Goal: Transaction & Acquisition: Purchase product/service

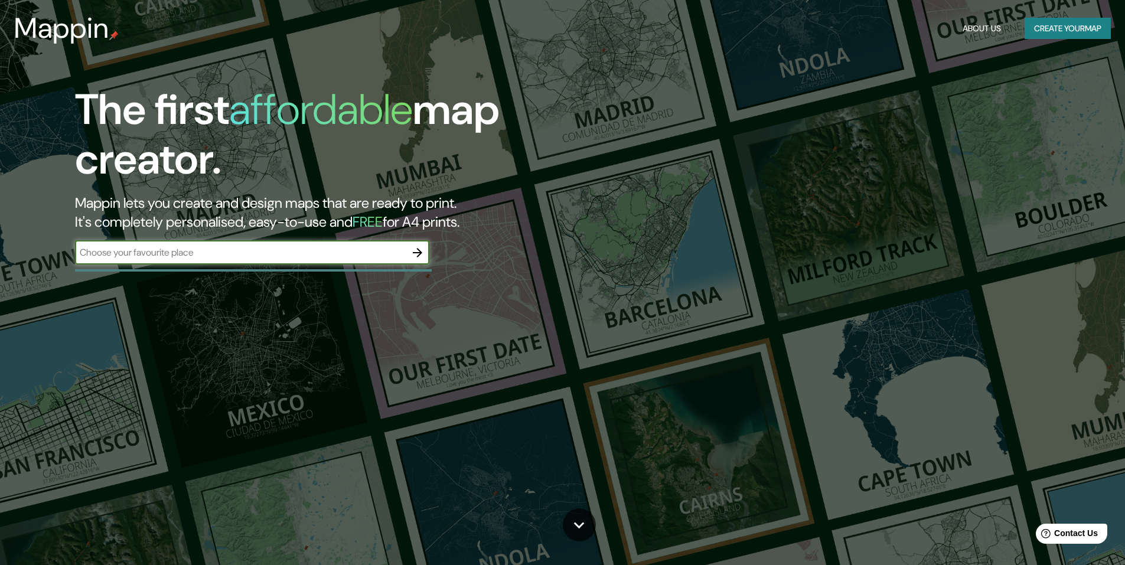
click at [240, 252] on input "text" at bounding box center [240, 253] width 331 height 14
click at [240, 251] on input "text" at bounding box center [240, 253] width 331 height 14
type input "tulua"
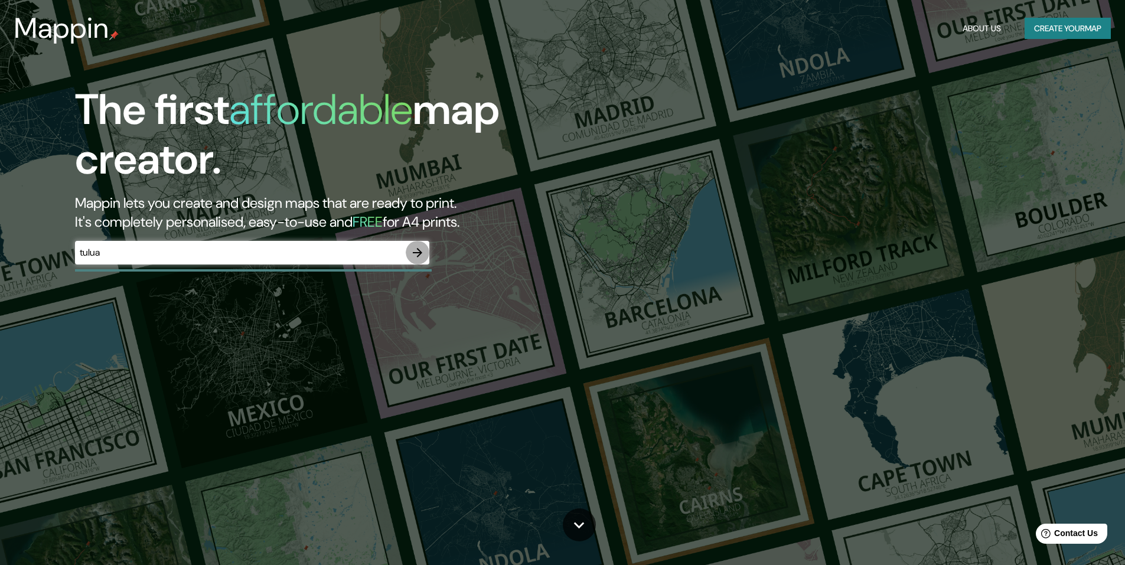
click at [423, 253] on icon "button" at bounding box center [417, 253] width 14 height 14
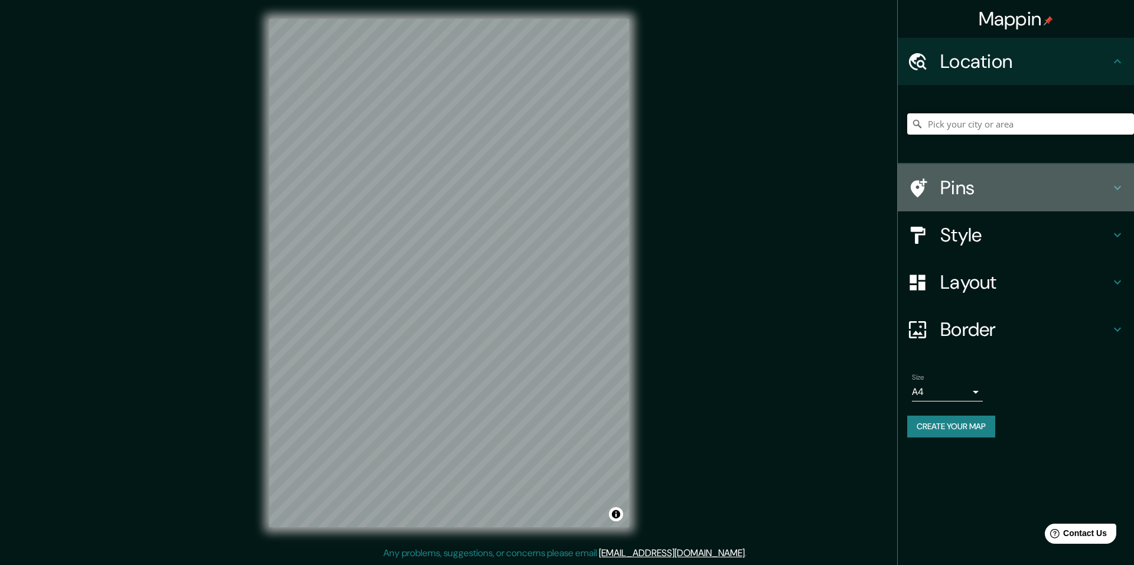
click at [948, 181] on h4 "Pins" at bounding box center [1025, 188] width 170 height 24
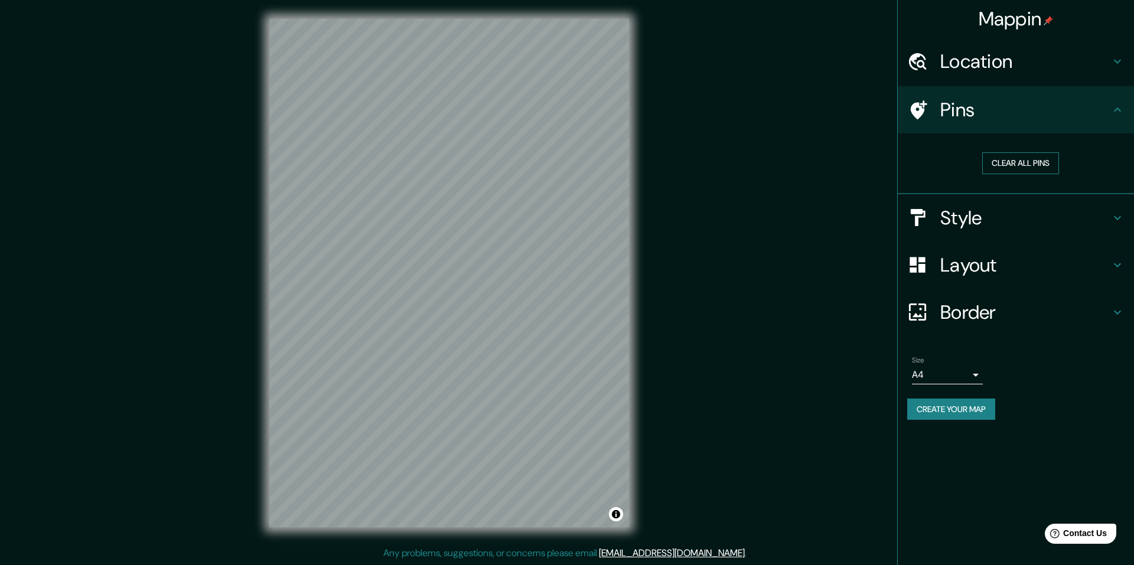
click at [1037, 167] on button "Clear all pins" at bounding box center [1020, 163] width 77 height 22
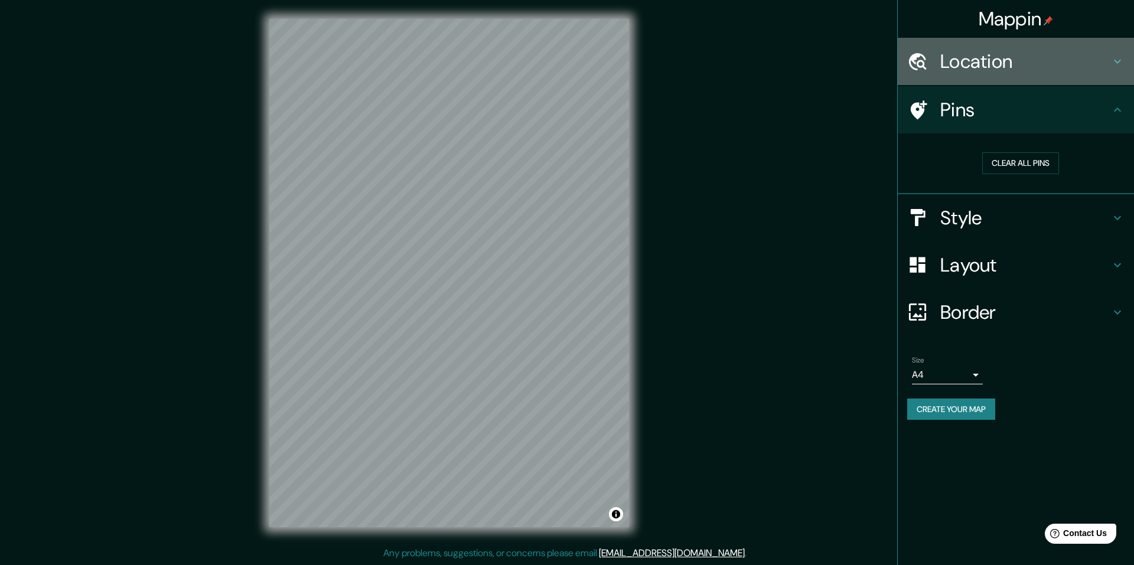
click at [1041, 58] on h4 "Location" at bounding box center [1025, 62] width 170 height 24
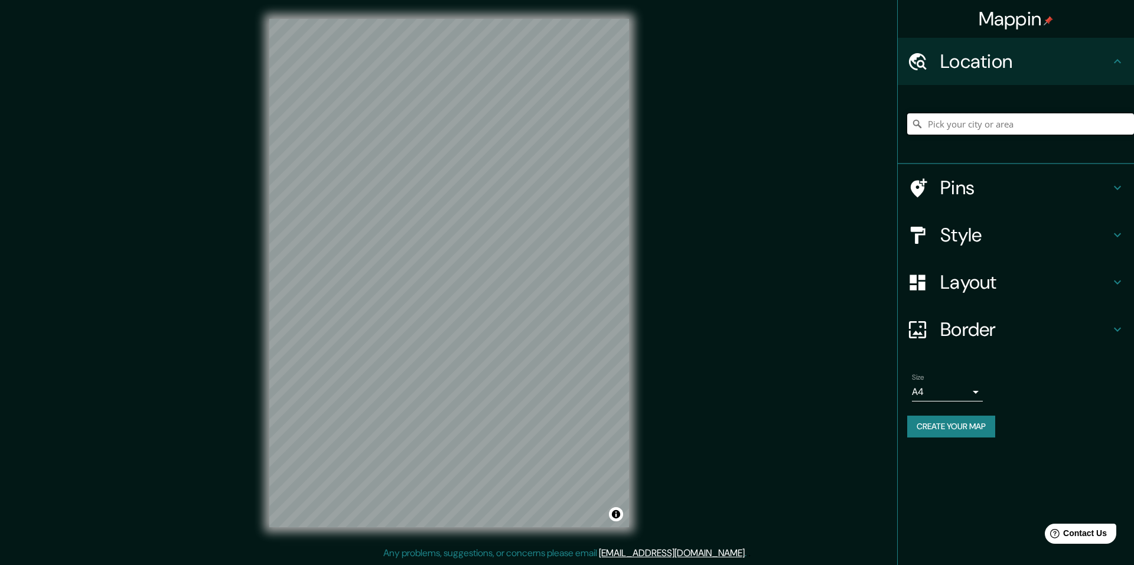
click at [962, 126] on input "Pick your city or area" at bounding box center [1020, 123] width 227 height 21
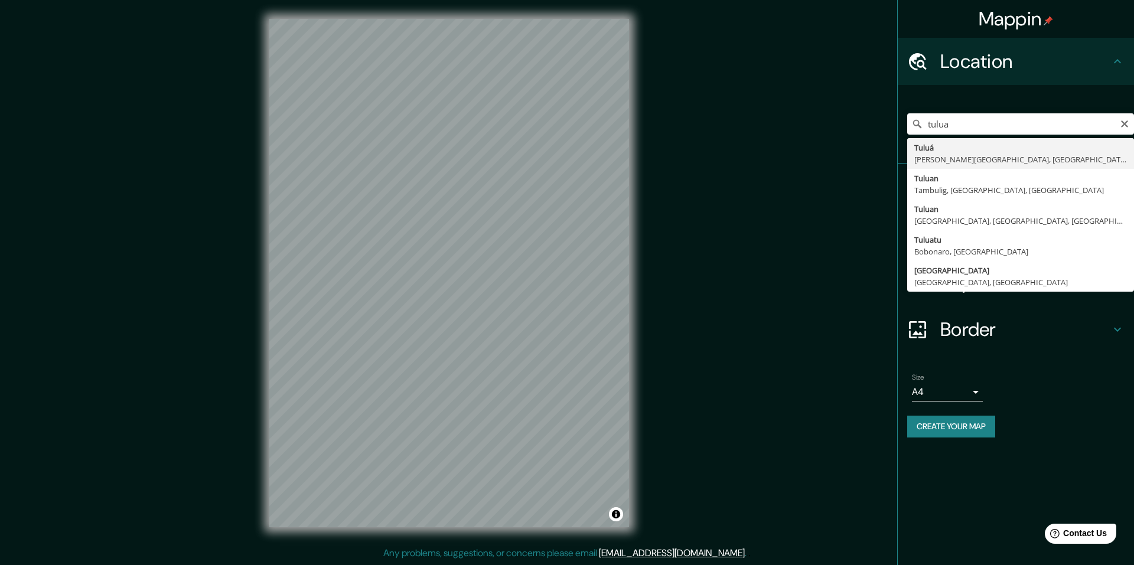
type input "Tuluá, [PERSON_NAME][GEOGRAPHIC_DATA], [GEOGRAPHIC_DATA]"
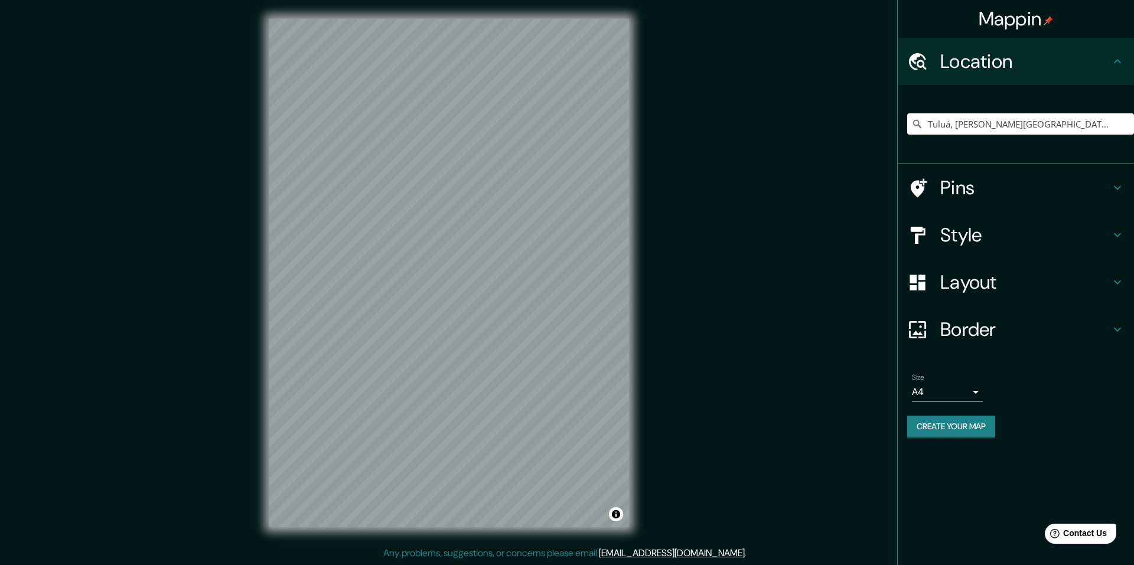
click at [1033, 188] on h4 "Pins" at bounding box center [1025, 188] width 170 height 24
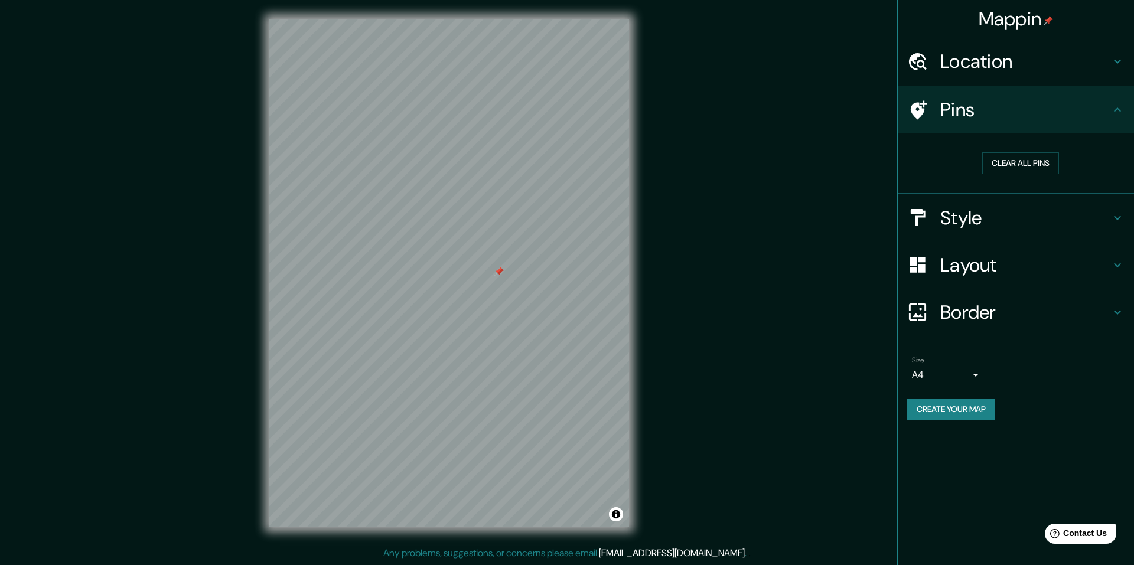
drag, startPoint x: 474, startPoint y: 276, endPoint x: 501, endPoint y: 275, distance: 27.2
click at [501, 275] on div at bounding box center [498, 271] width 9 height 9
drag, startPoint x: 502, startPoint y: 270, endPoint x: 516, endPoint y: 270, distance: 14.2
click at [516, 270] on div at bounding box center [512, 272] width 9 height 9
click at [512, 271] on div at bounding box center [513, 272] width 9 height 9
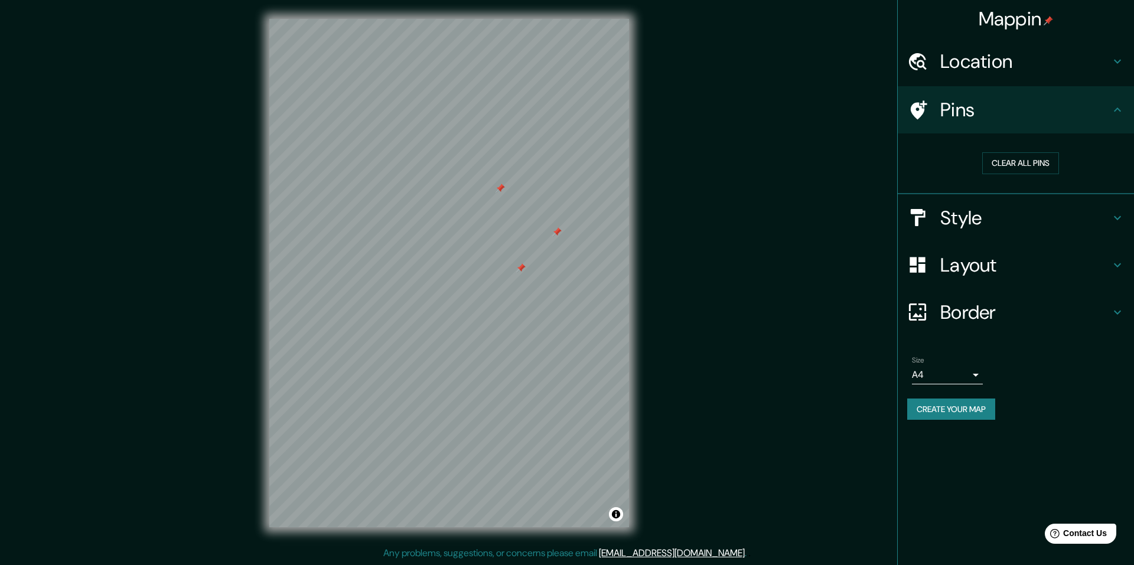
click at [1028, 218] on h4 "Style" at bounding box center [1025, 218] width 170 height 24
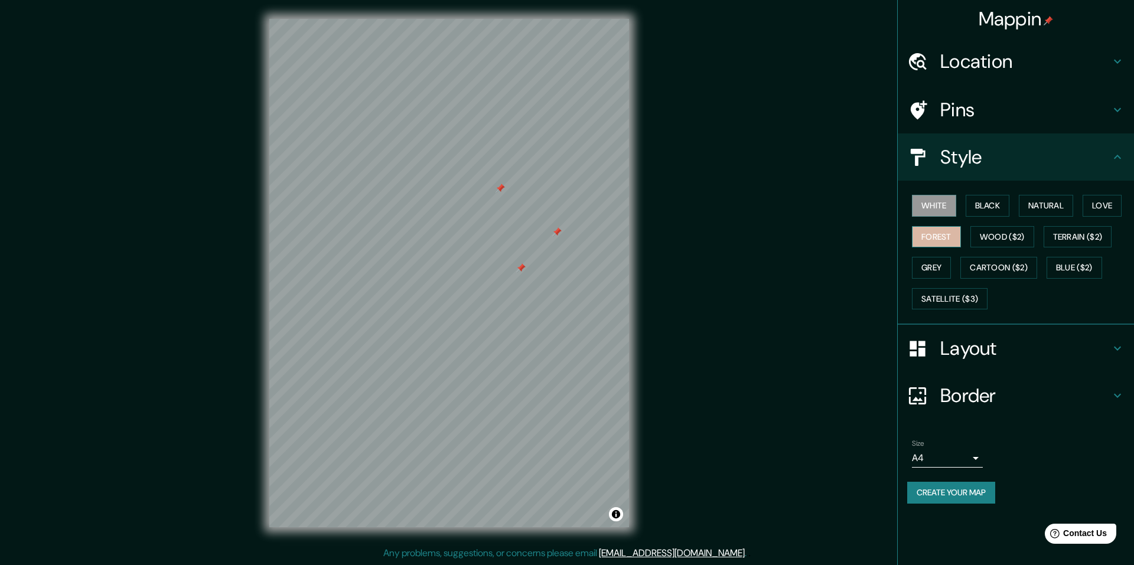
click at [955, 239] on button "Forest" at bounding box center [936, 237] width 49 height 22
click at [1026, 272] on button "Cartoon ($2)" at bounding box center [998, 268] width 77 height 22
click at [1076, 273] on button "Blue ($2)" at bounding box center [1074, 268] width 56 height 22
click at [979, 299] on button "Satellite ($3)" at bounding box center [950, 299] width 76 height 22
click at [931, 268] on button "Grey" at bounding box center [931, 268] width 39 height 22
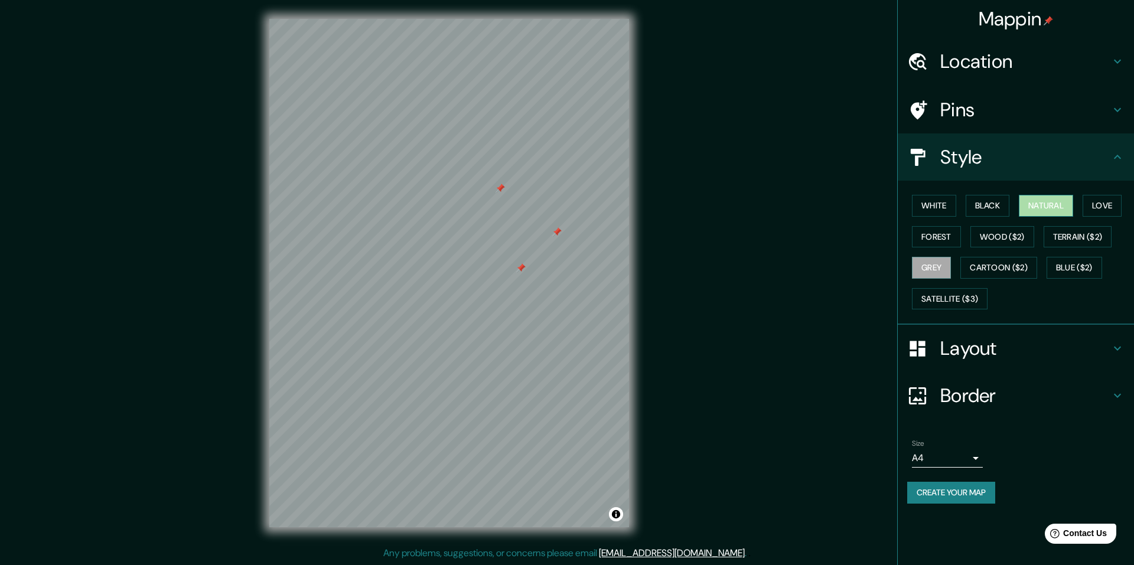
click at [1073, 206] on button "Natural" at bounding box center [1046, 206] width 54 height 22
click at [1102, 204] on button "Love" at bounding box center [1101, 206] width 39 height 22
click at [970, 216] on button "Black" at bounding box center [988, 206] width 44 height 22
click at [926, 211] on button "White" at bounding box center [934, 206] width 44 height 22
click at [935, 246] on button "Forest" at bounding box center [936, 237] width 49 height 22
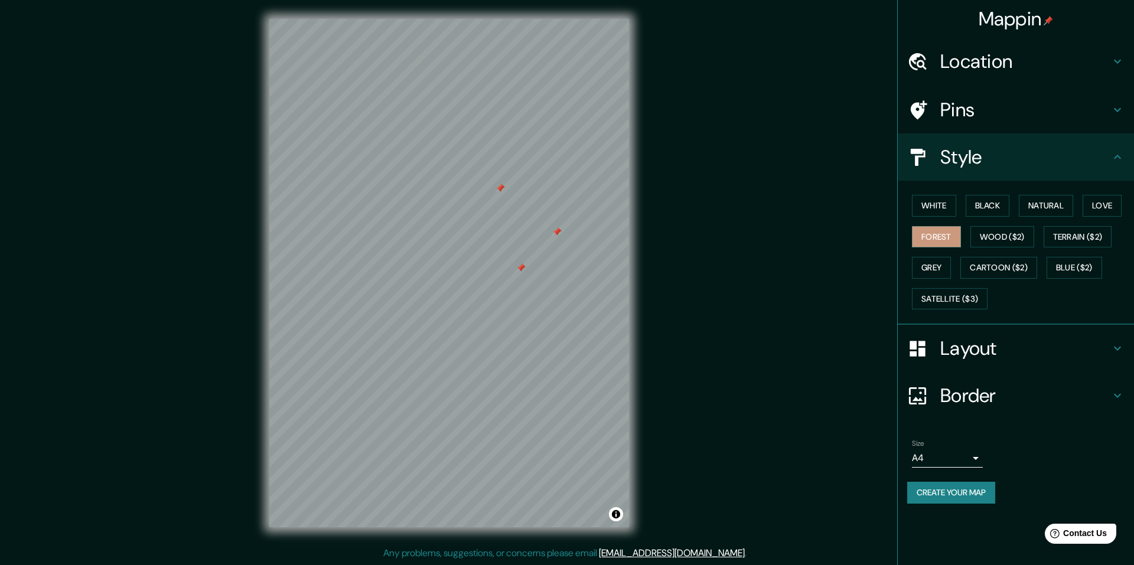
click at [962, 335] on div "Layout" at bounding box center [1016, 348] width 236 height 47
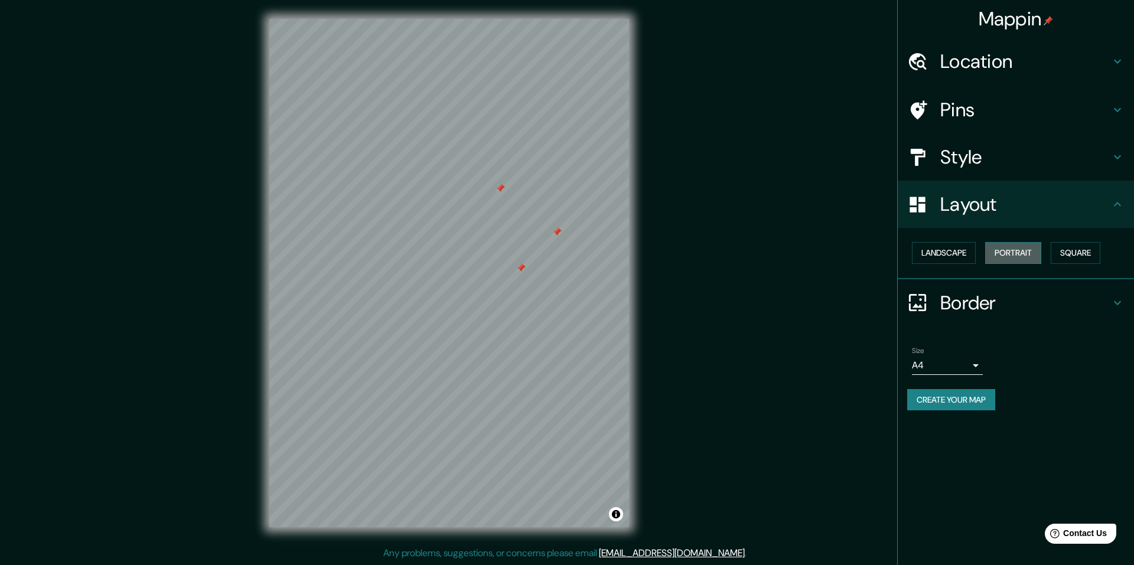
click at [1019, 259] on button "Portrait" at bounding box center [1013, 253] width 56 height 22
click at [1061, 252] on button "Square" at bounding box center [1076, 253] width 50 height 22
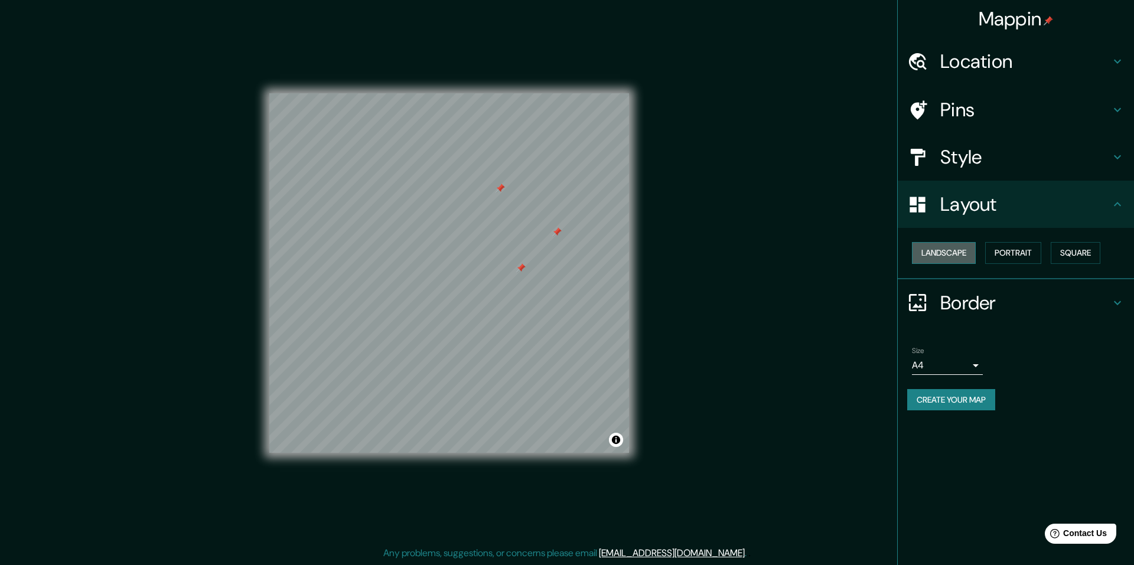
click at [974, 258] on button "Landscape" at bounding box center [944, 253] width 64 height 22
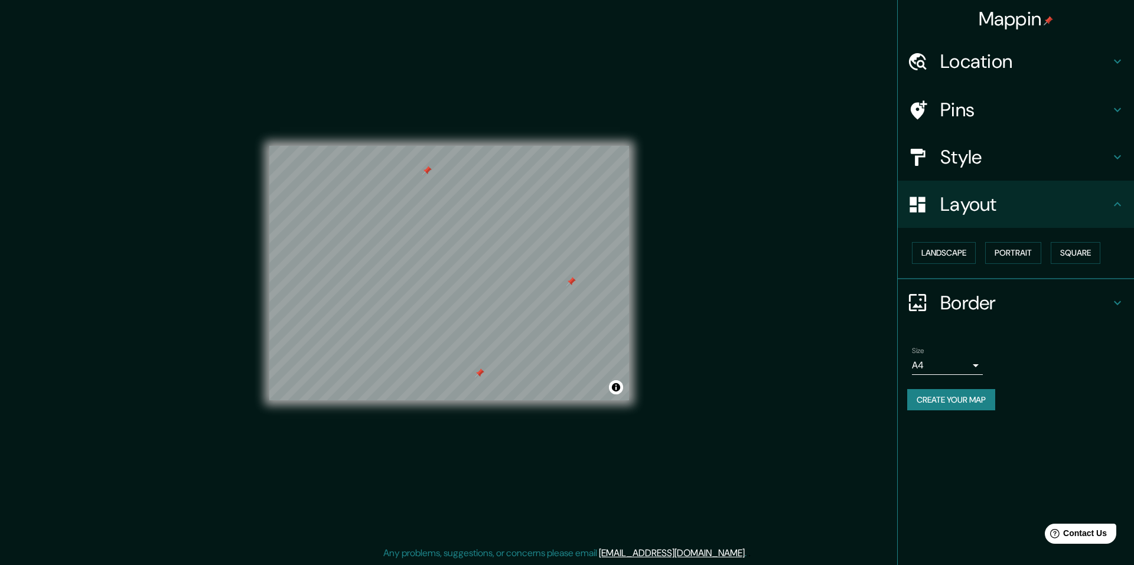
click at [976, 304] on h4 "Border" at bounding box center [1025, 303] width 170 height 24
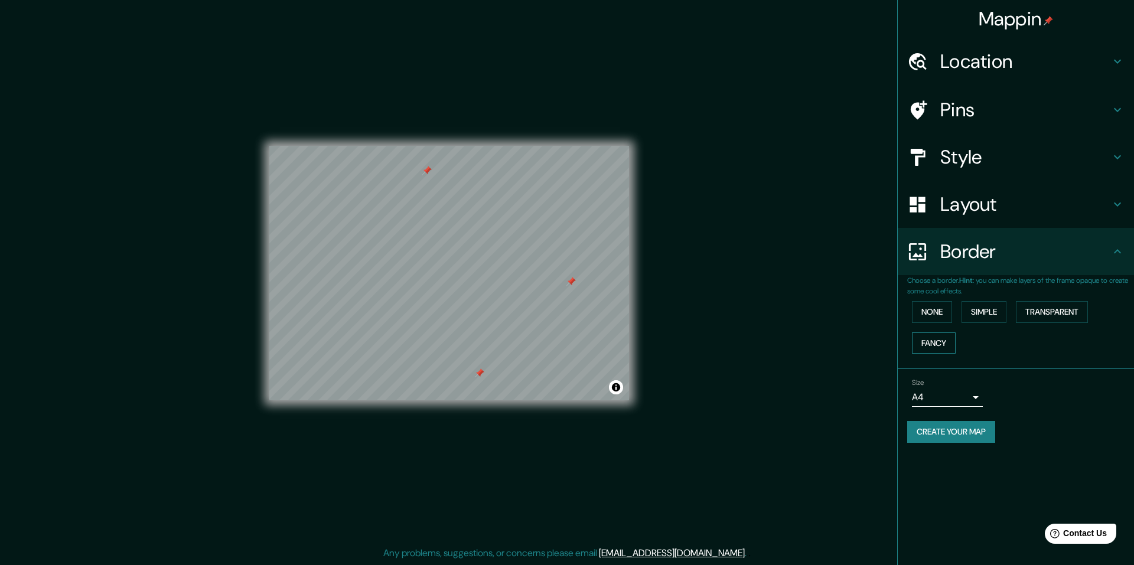
click at [929, 343] on button "Fancy" at bounding box center [934, 343] width 44 height 22
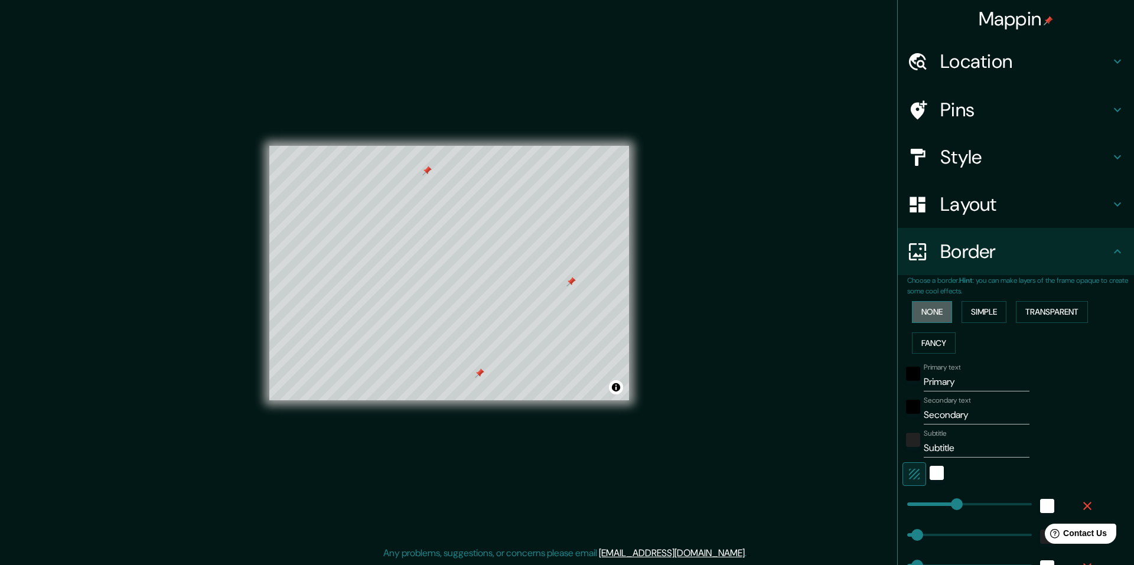
click at [936, 315] on button "None" at bounding box center [932, 312] width 40 height 22
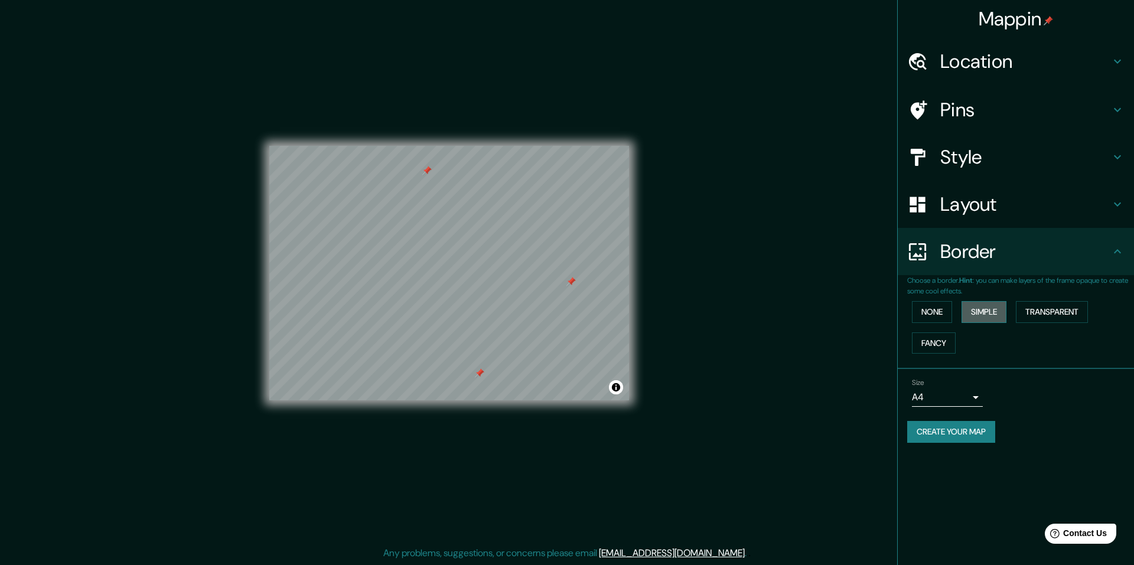
click at [968, 314] on button "Simple" at bounding box center [983, 312] width 45 height 22
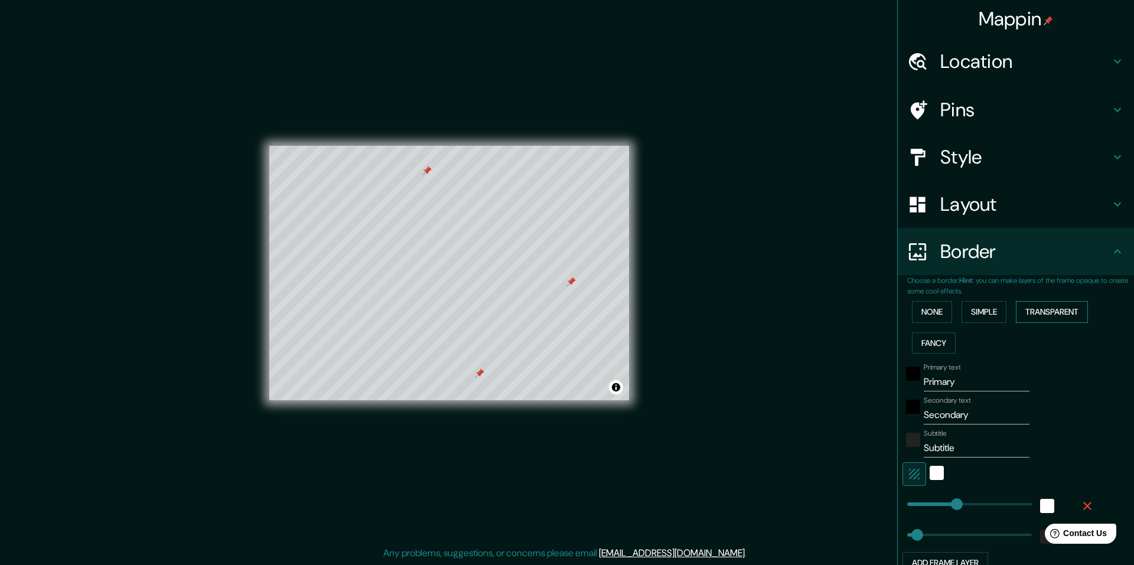
click at [1029, 310] on button "Transparent" at bounding box center [1052, 312] width 72 height 22
click at [934, 384] on input "Primary" at bounding box center [977, 382] width 106 height 19
type input "x"
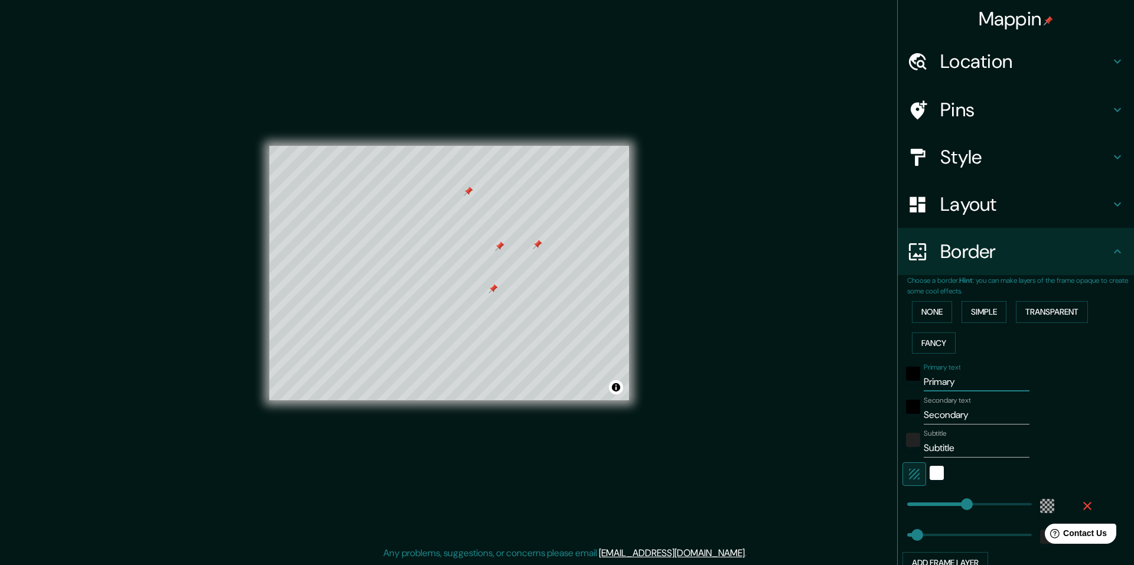
type input "292"
type input "49"
type input "xz"
type input "292"
type input "49"
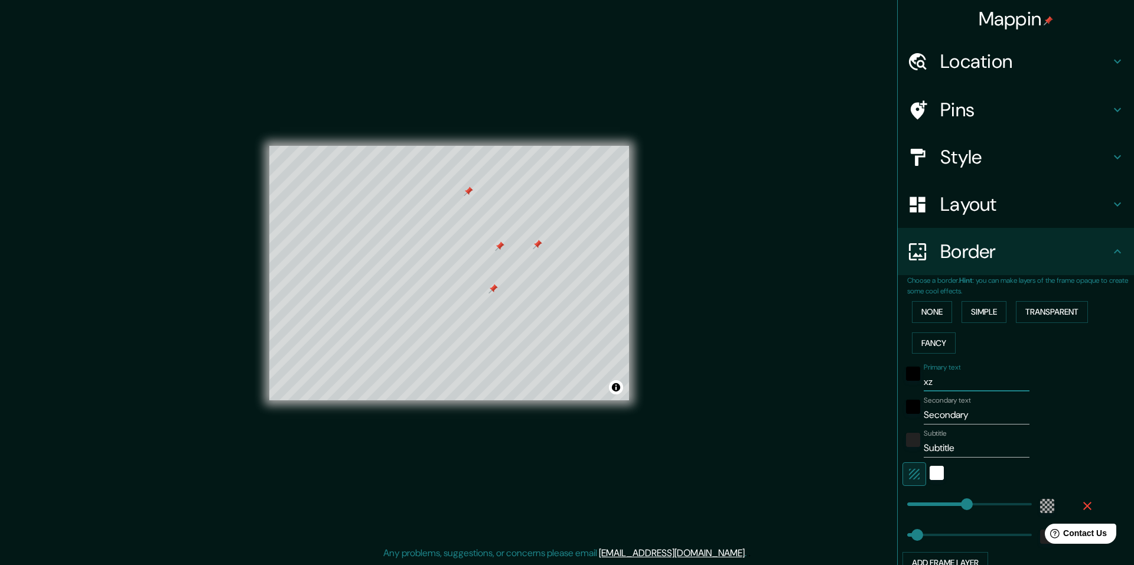
type input "xzx"
type input "292"
type input "49"
type input "xzxZ"
type input "292"
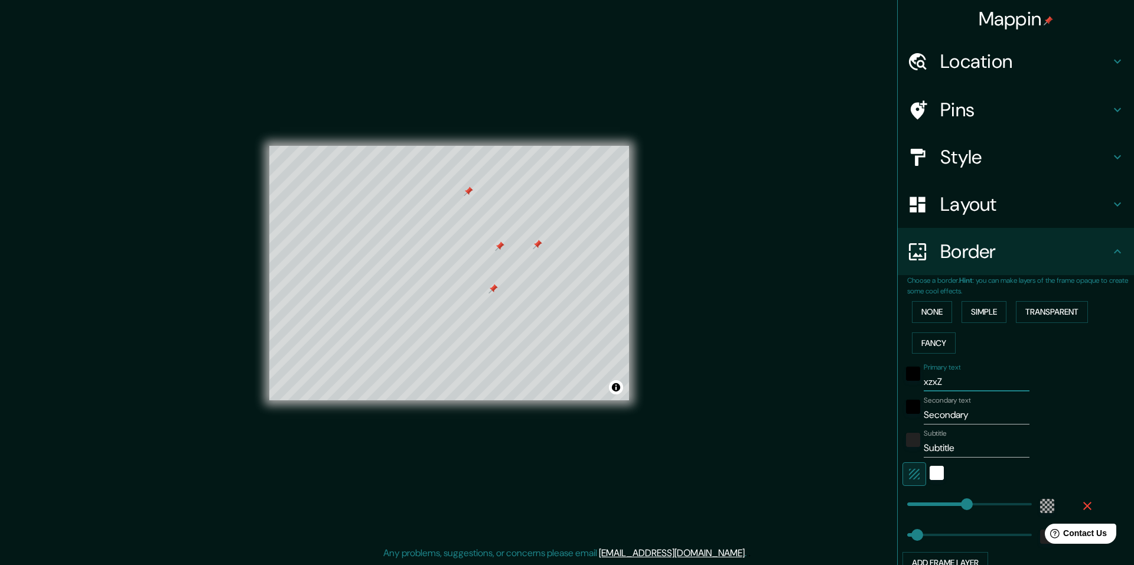
type input "49"
type input "xzxZx"
type input "292"
type input "49"
type input "xzxZxx"
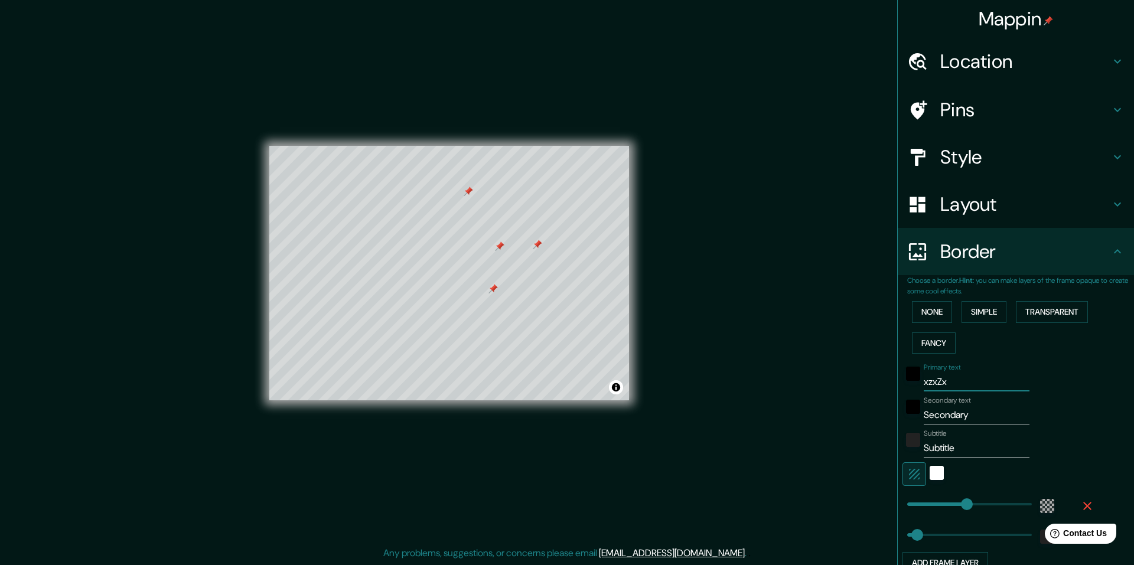
type input "292"
type input "49"
type input "xzxZxxzx"
type input "292"
type input "49"
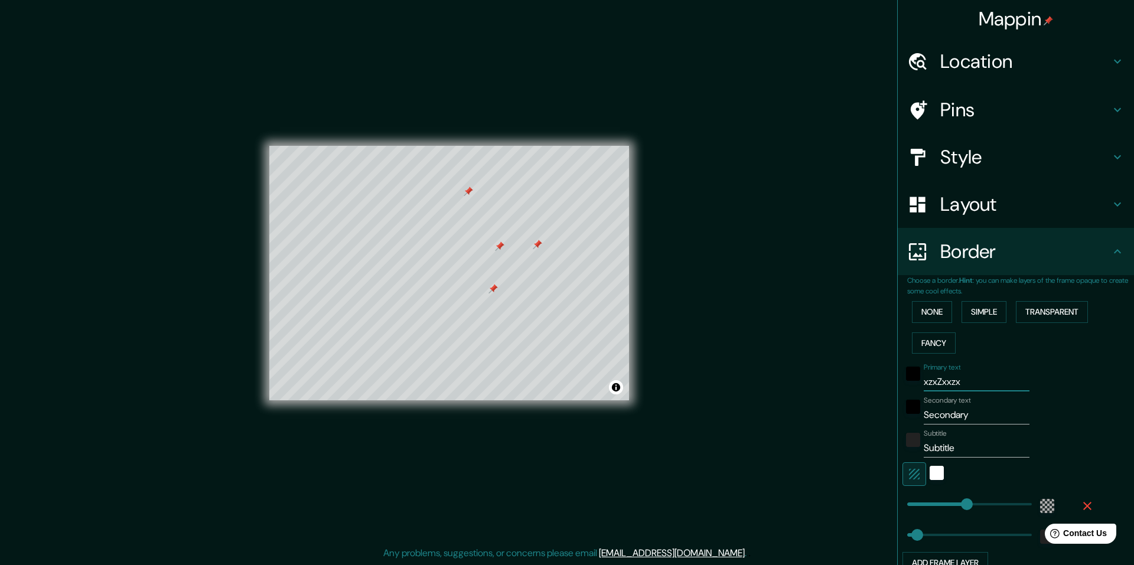
type input "xzxZxxzxZ"
type input "292"
type input "49"
type input "xzxZxxzxZx"
type input "292"
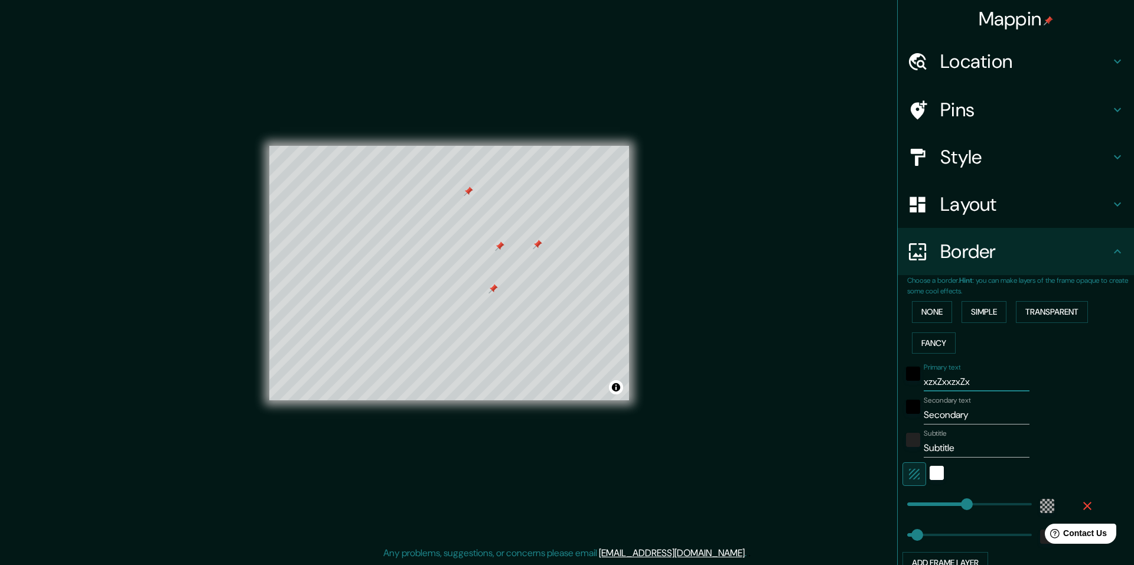
type input "49"
type input "xzxZxxzxZx"
click at [960, 413] on input "Secondary" at bounding box center [977, 415] width 106 height 19
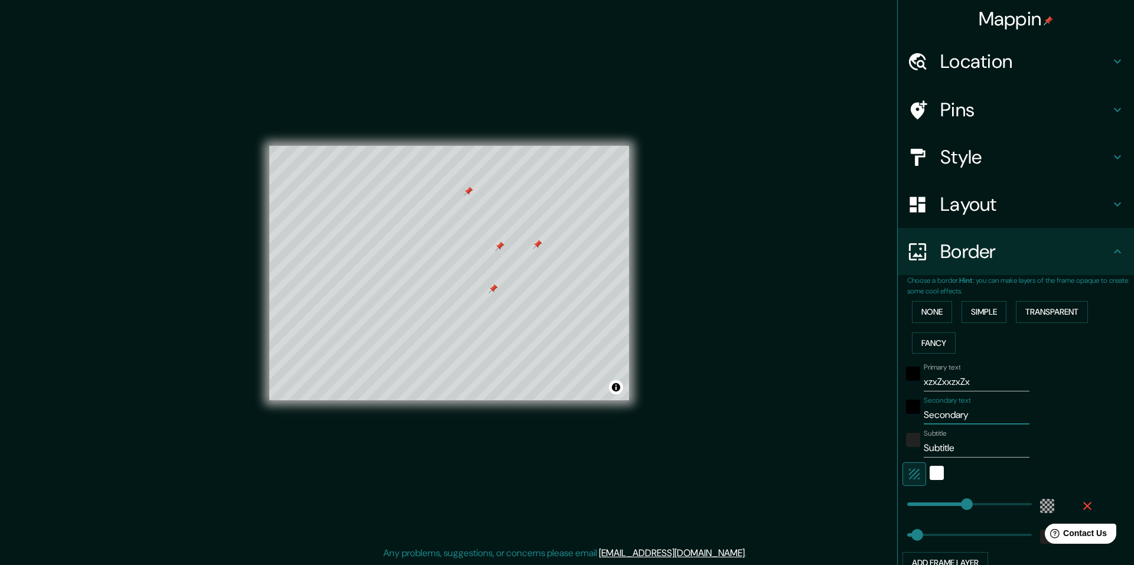
type input "z"
type input "292"
type input "49"
type input "zx"
type input "292"
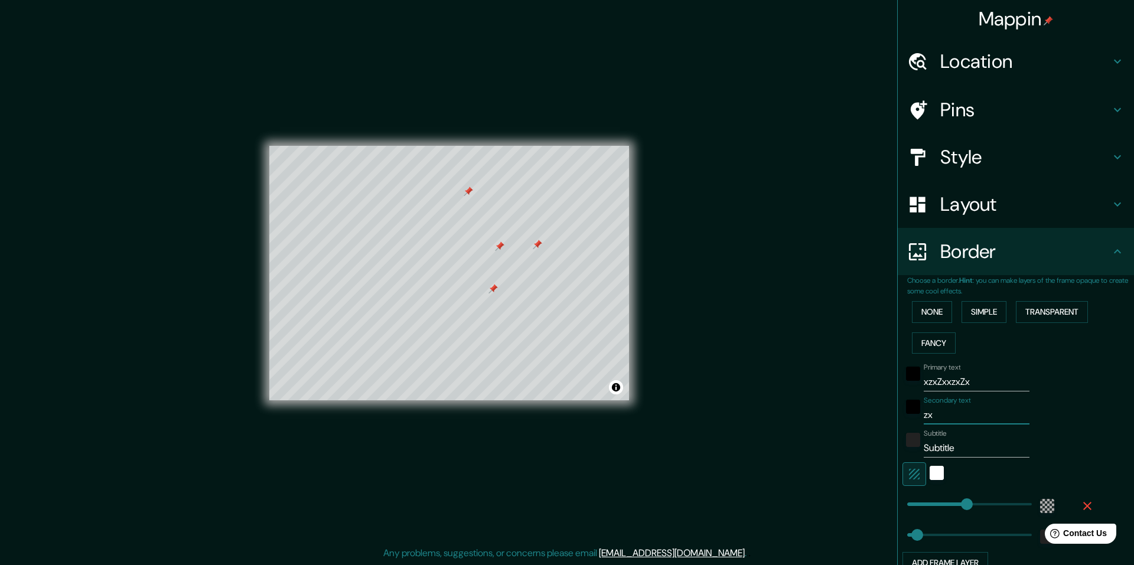
type input "49"
type input "zxcv"
type input "292"
type input "49"
type input "zxcv"
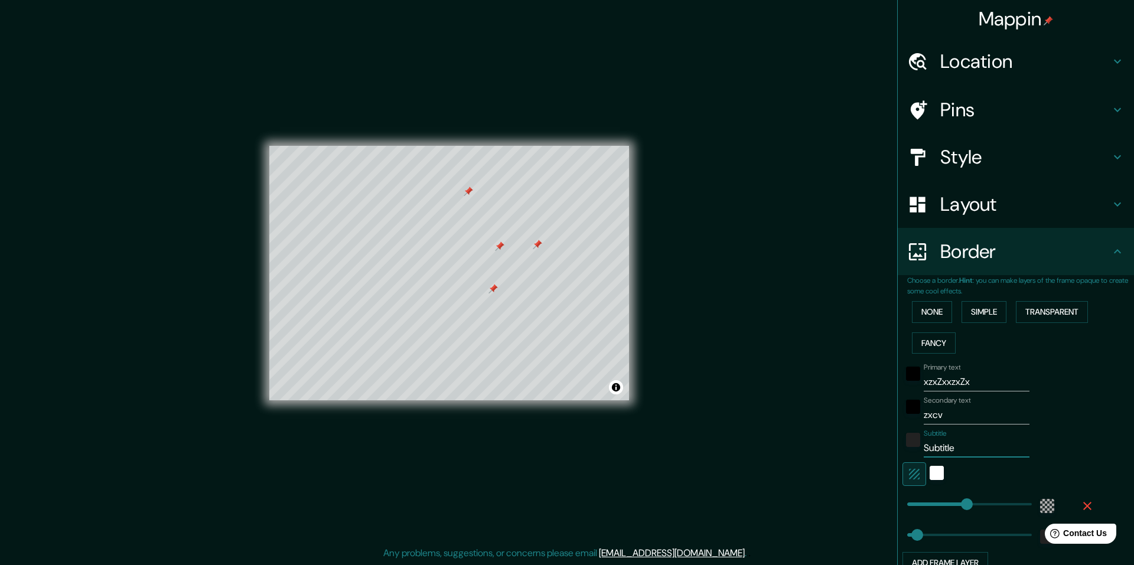
click at [950, 448] on input "Subtitle" at bounding box center [977, 448] width 106 height 19
type input "x"
type input "292"
type input "49"
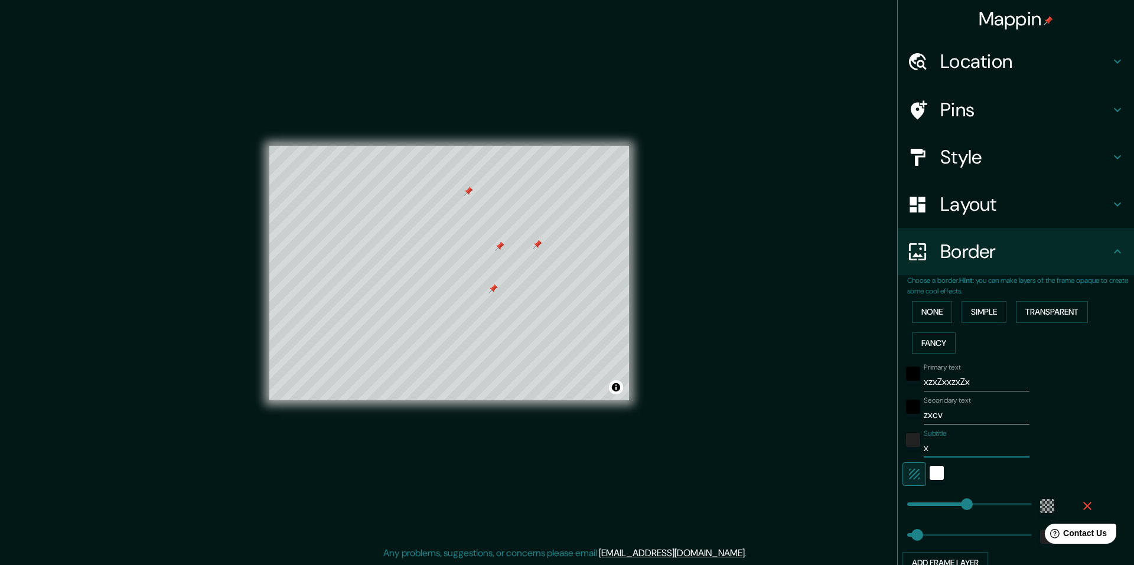
type input "xz"
type input "292"
type input "49"
type input "xzx"
type input "292"
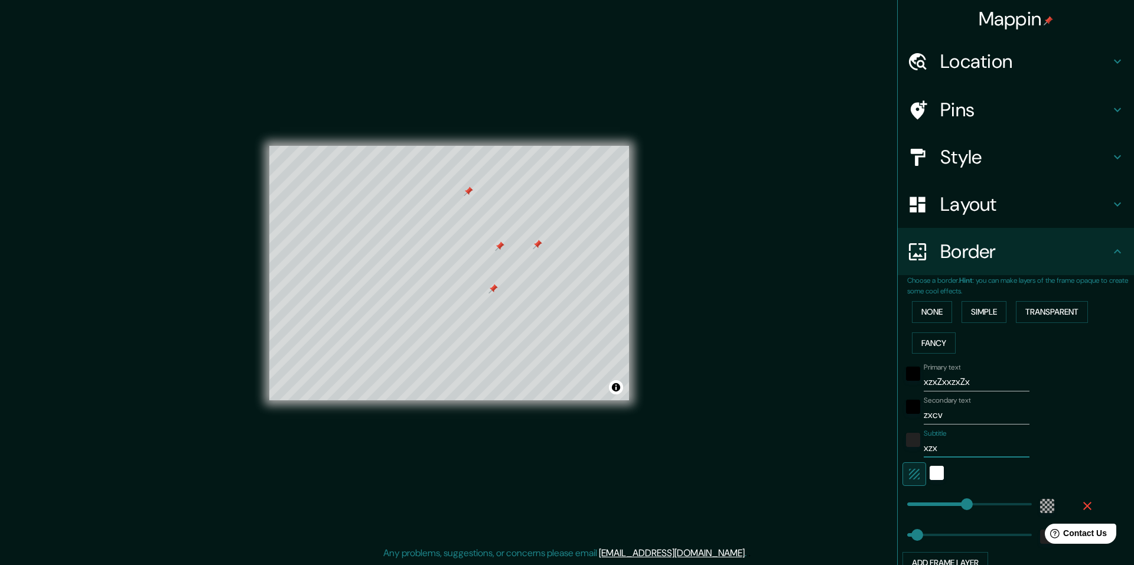
type input "49"
type input "xzxz"
type input "292"
type input "49"
type input "xzxzx"
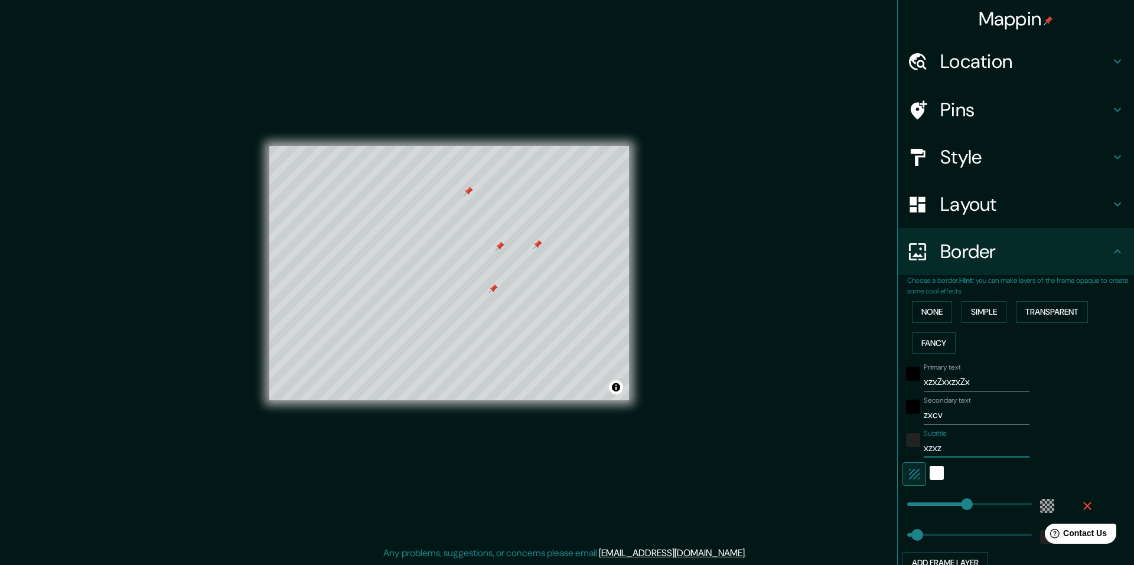
type input "292"
type input "49"
type input "xzxzxz"
type input "292"
type input "49"
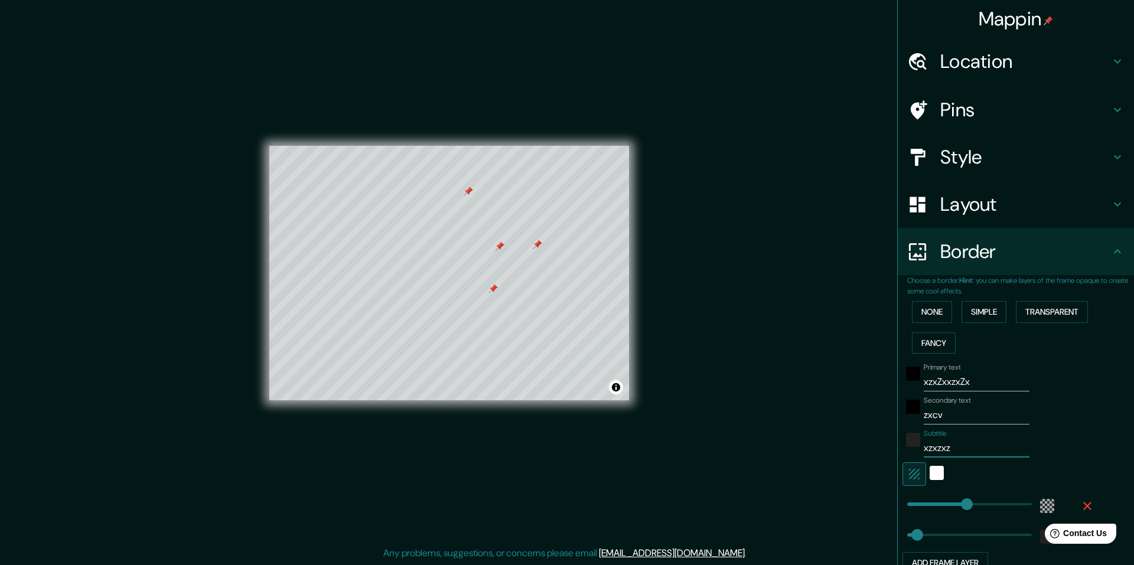
type input "xzxzxzx"
type input "292"
type input "49"
type input "xzxzxzx"
click at [933, 475] on div "white" at bounding box center [937, 473] width 14 height 14
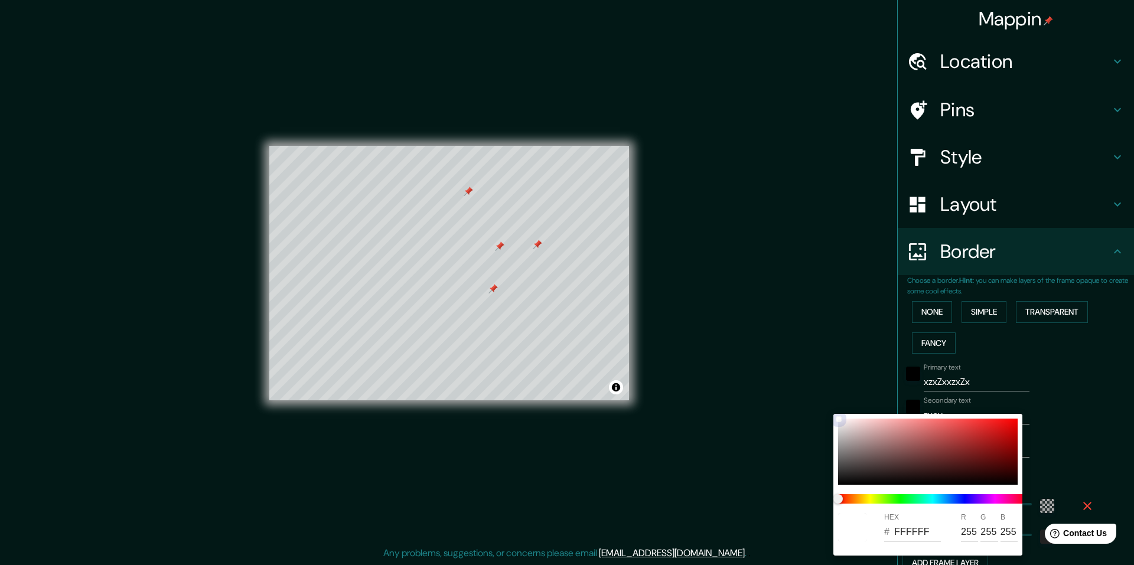
type input "292"
type input "49"
type input "5A5A5A"
type input "90"
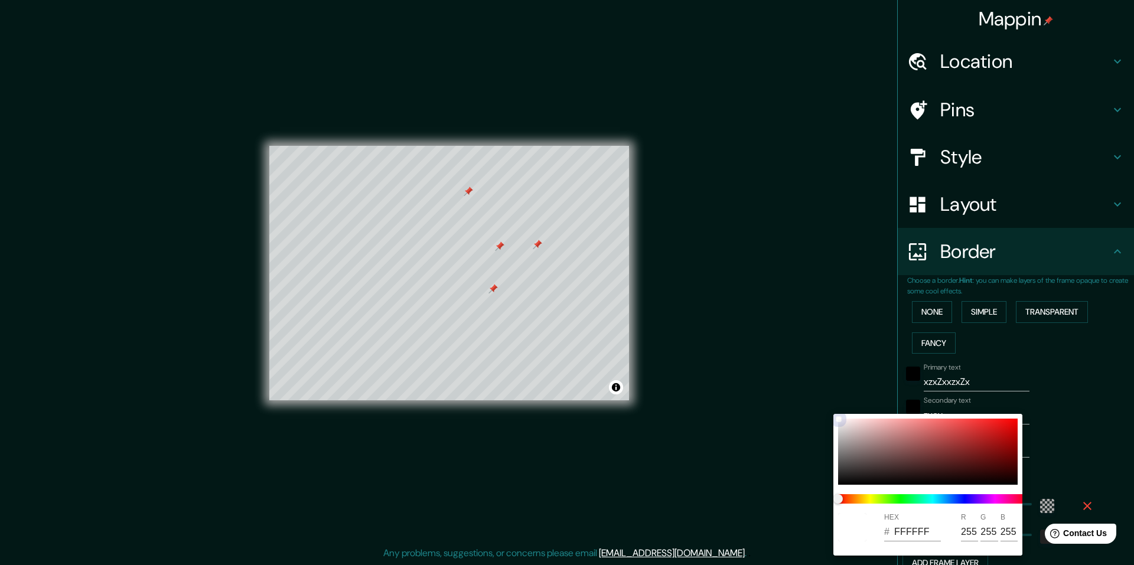
type input "90"
drag, startPoint x: 839, startPoint y: 453, endPoint x: 819, endPoint y: 403, distance: 53.8
click at [819, 403] on div "HEX # 5A5A5A R 90 G 90 B 90" at bounding box center [567, 282] width 1134 height 565
type input "292"
type input "49"
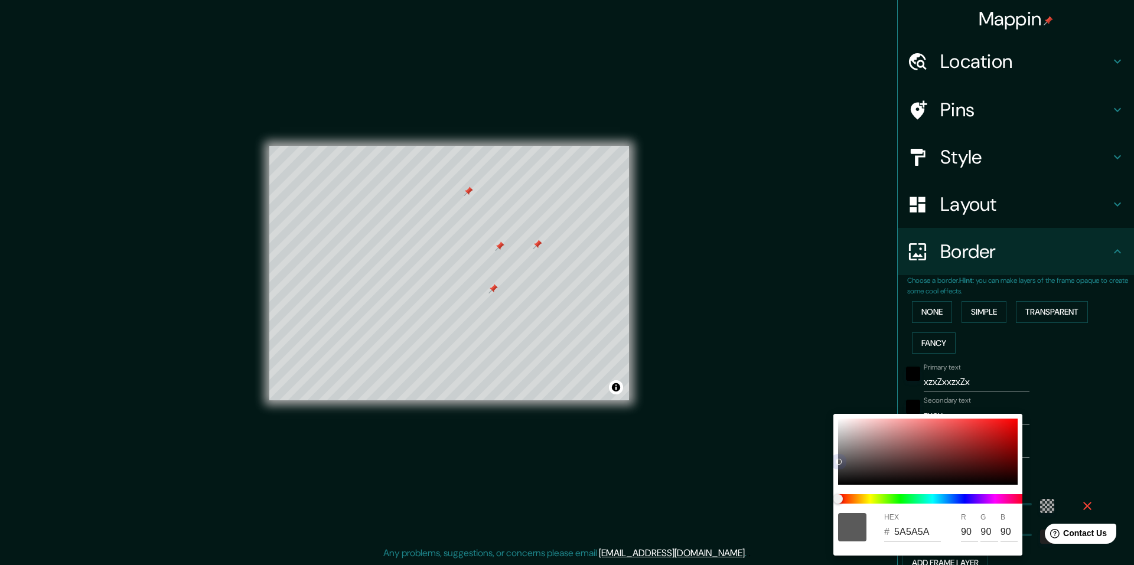
type input "555454"
type input "85"
type input "84"
drag, startPoint x: 833, startPoint y: 455, endPoint x: 827, endPoint y: 404, distance: 51.7
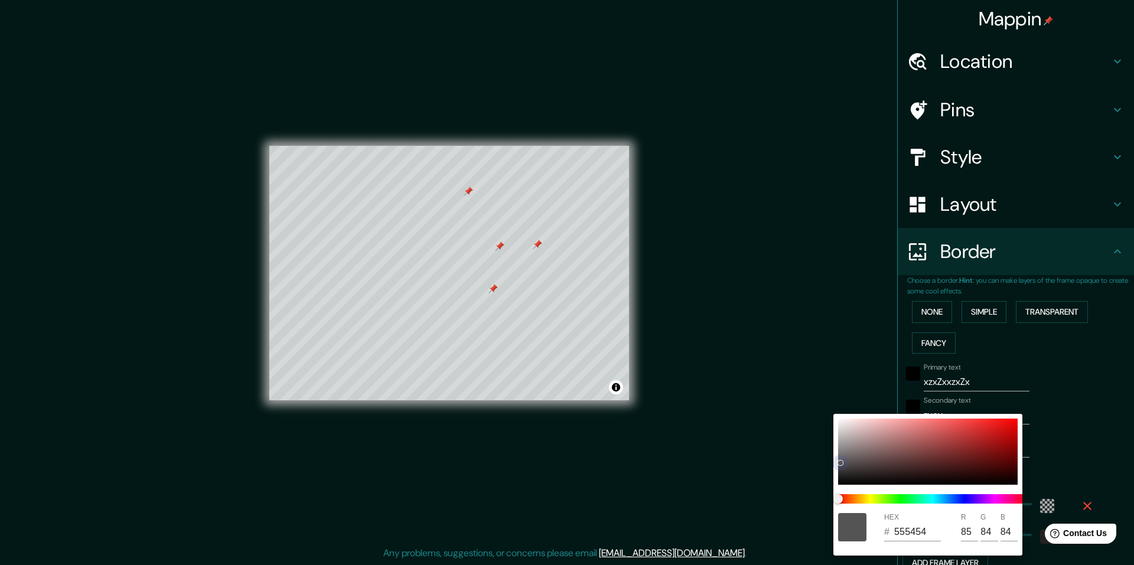
click at [827, 404] on div "HEX # 555454 R 85 G 84 B 84" at bounding box center [567, 282] width 1134 height 565
click at [840, 423] on div at bounding box center [928, 452] width 180 height 66
type input "292"
type input "49"
type input "EDEAEA"
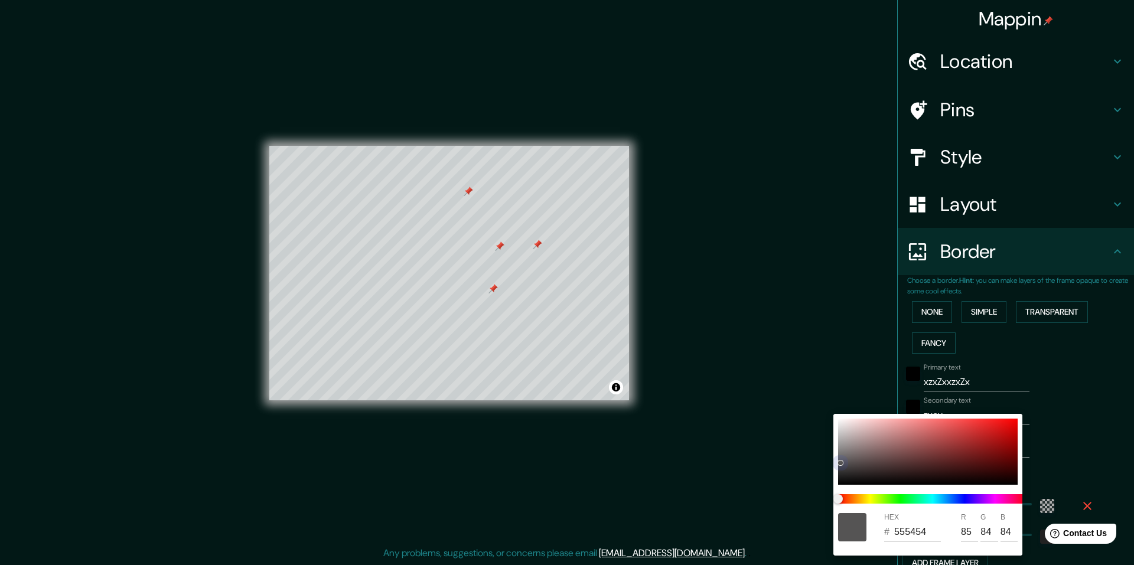
type input "237"
type input "234"
drag, startPoint x: 838, startPoint y: 423, endPoint x: 831, endPoint y: 418, distance: 8.0
click at [831, 418] on div "HEX # EDEAEA R 237 G 234 B 234" at bounding box center [567, 282] width 1134 height 565
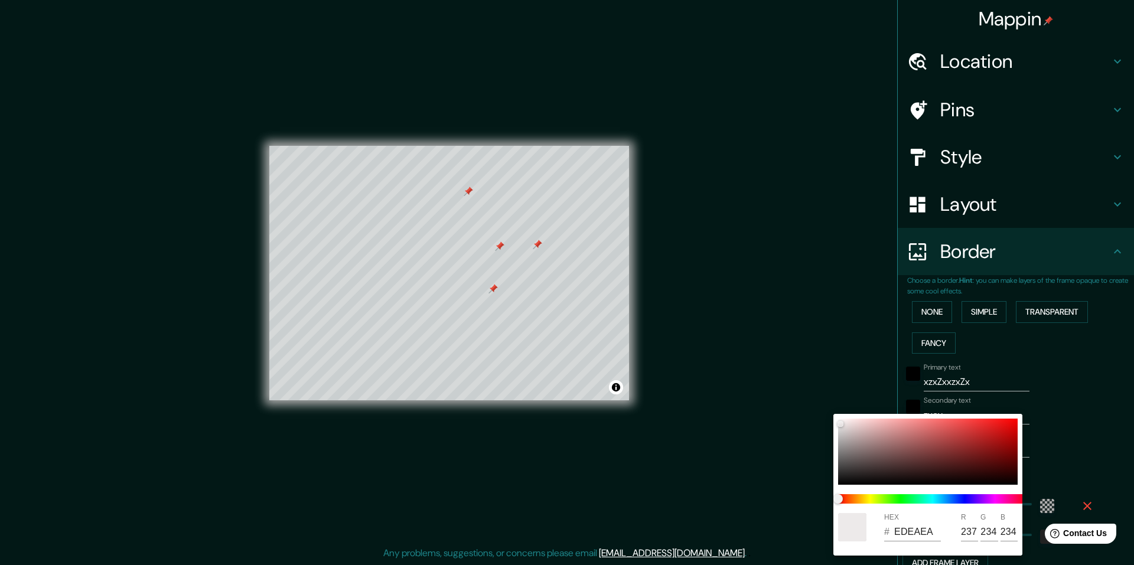
click at [1049, 363] on div at bounding box center [567, 282] width 1134 height 565
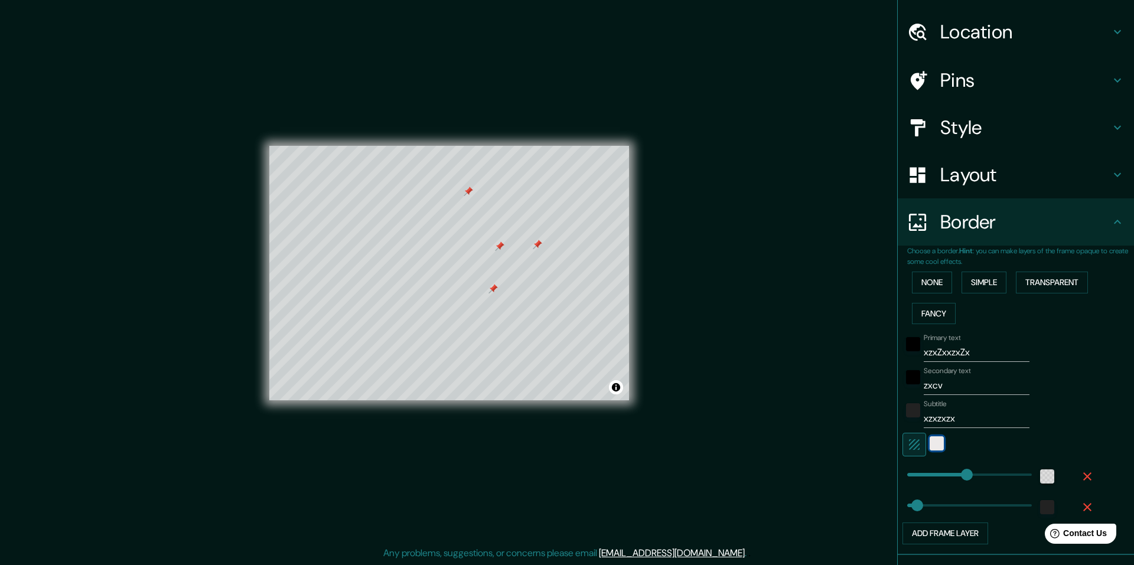
scroll to position [59, 0]
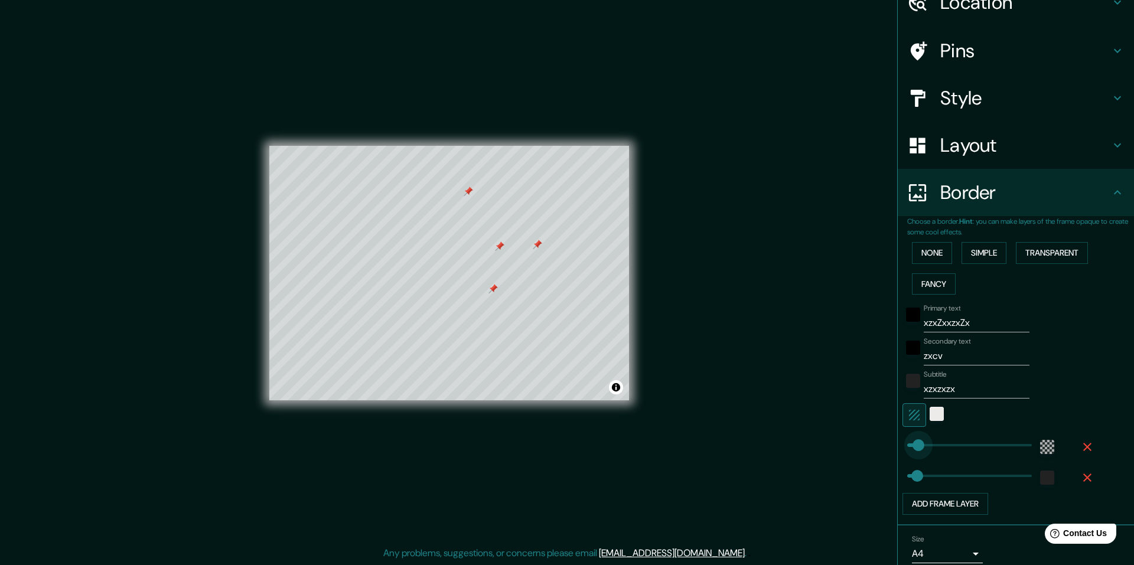
type input "17"
drag, startPoint x: 956, startPoint y: 444, endPoint x: 901, endPoint y: 444, distance: 54.9
type input "49"
type input "315"
drag, startPoint x: 903, startPoint y: 444, endPoint x: 964, endPoint y: 439, distance: 61.6
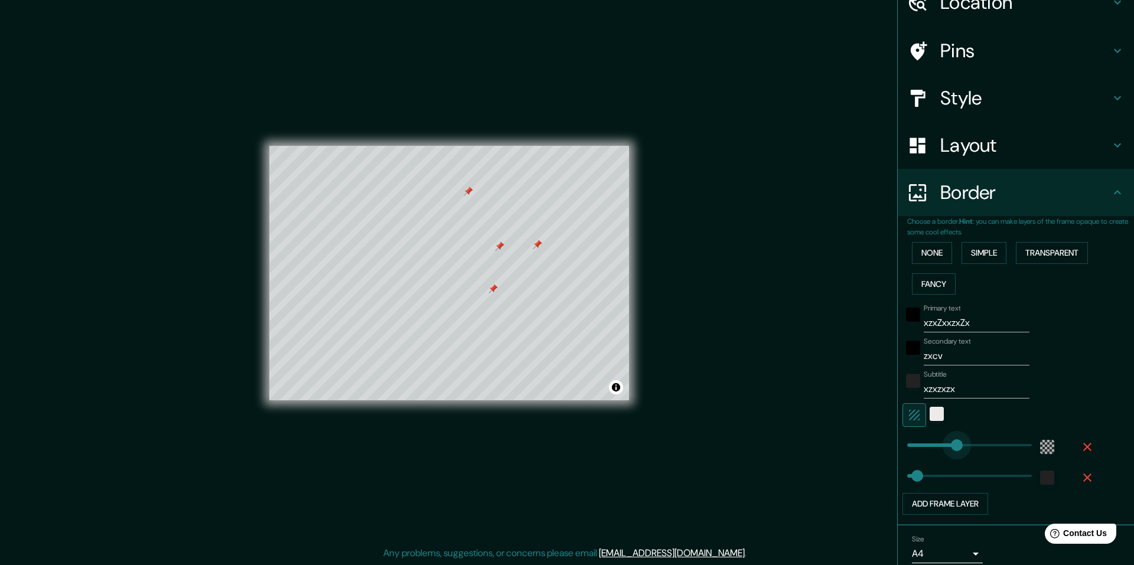
type input "49"
type input "546"
drag, startPoint x: 963, startPoint y: 439, endPoint x: 1010, endPoint y: 442, distance: 46.7
type input "49"
type input "451"
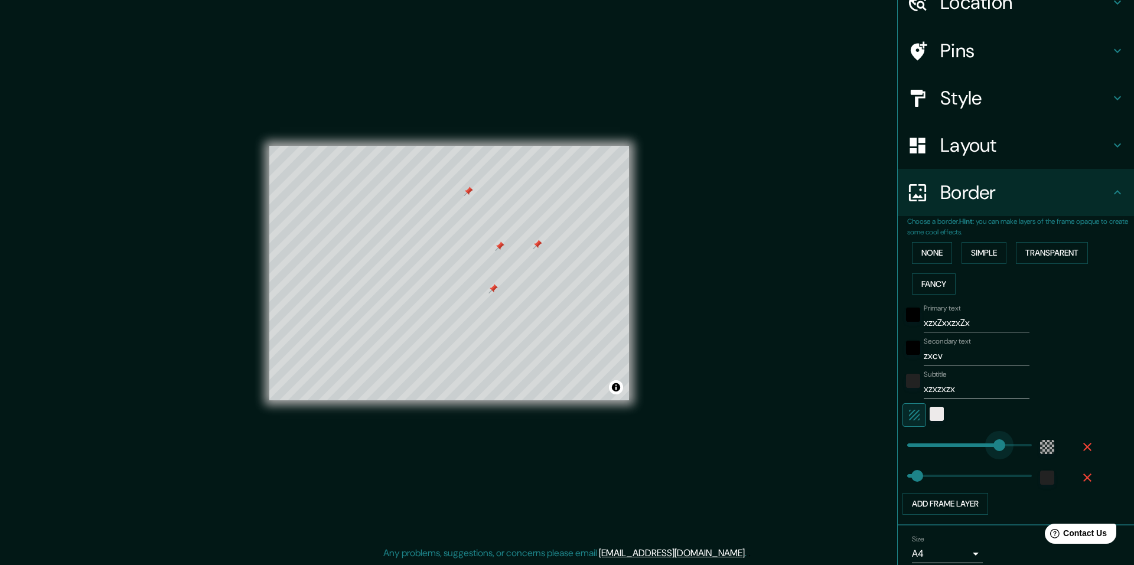
drag, startPoint x: 1006, startPoint y: 442, endPoint x: 990, endPoint y: 441, distance: 16.0
type input "609"
drag, startPoint x: 912, startPoint y: 472, endPoint x: 1023, endPoint y: 470, distance: 111.6
type input "116"
drag, startPoint x: 1022, startPoint y: 476, endPoint x: 922, endPoint y: 470, distance: 100.6
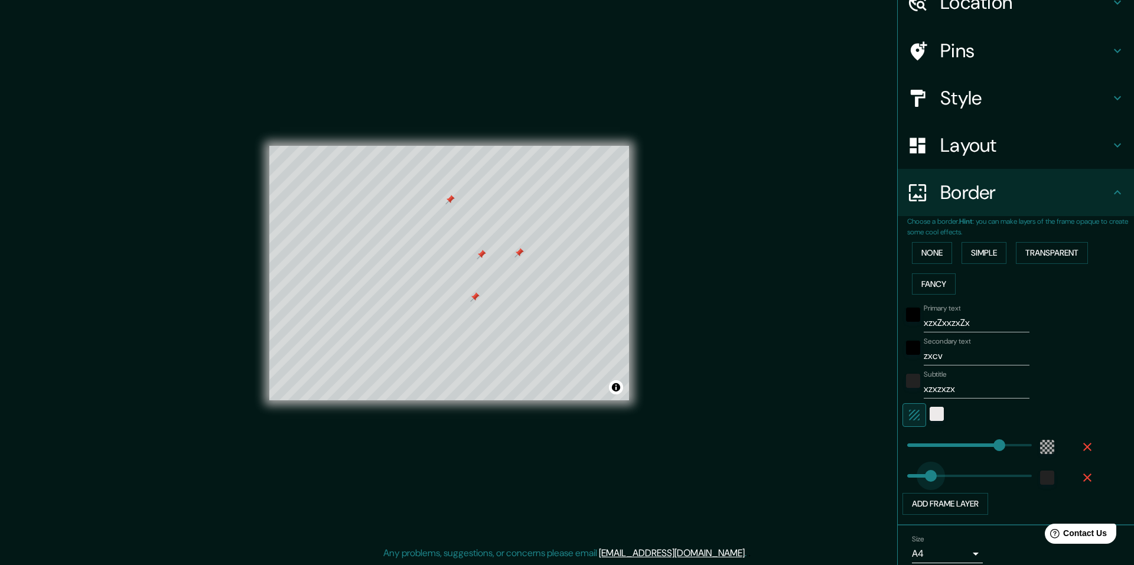
type input "0"
drag, startPoint x: 922, startPoint y: 470, endPoint x: 894, endPoint y: 468, distance: 27.8
drag, startPoint x: 900, startPoint y: 476, endPoint x: 893, endPoint y: 476, distance: 6.5
click at [901, 476] on span at bounding box center [907, 476] width 12 height 12
type input "52"
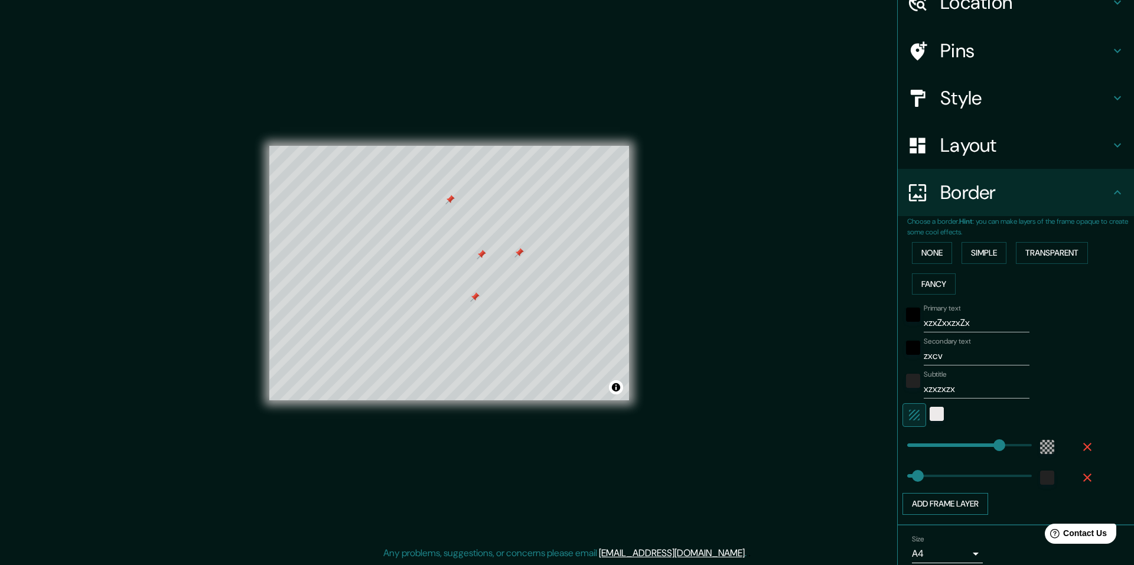
type input "52"
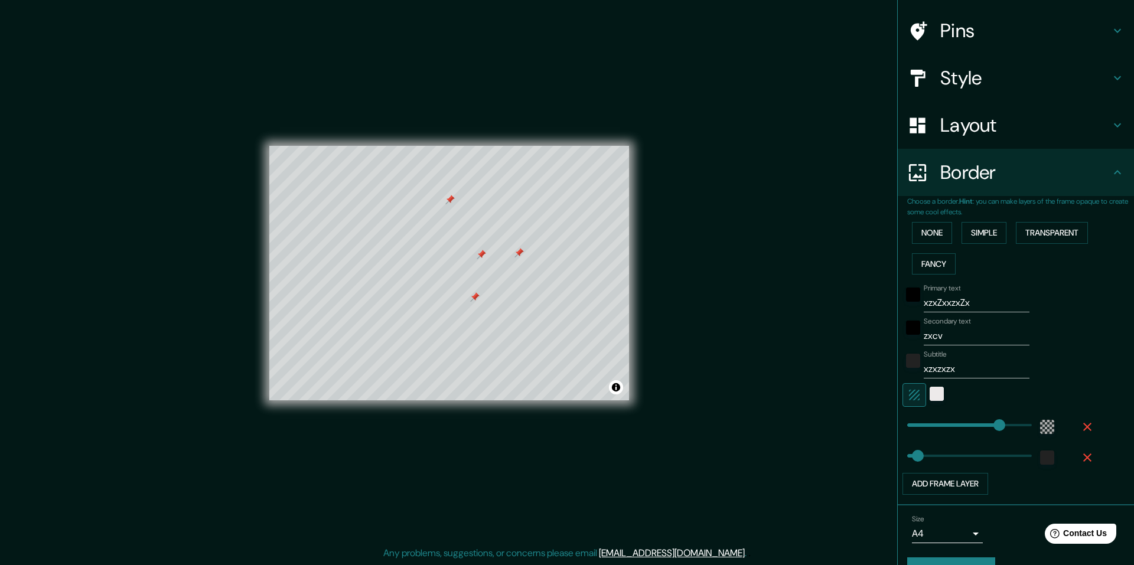
scroll to position [107, 0]
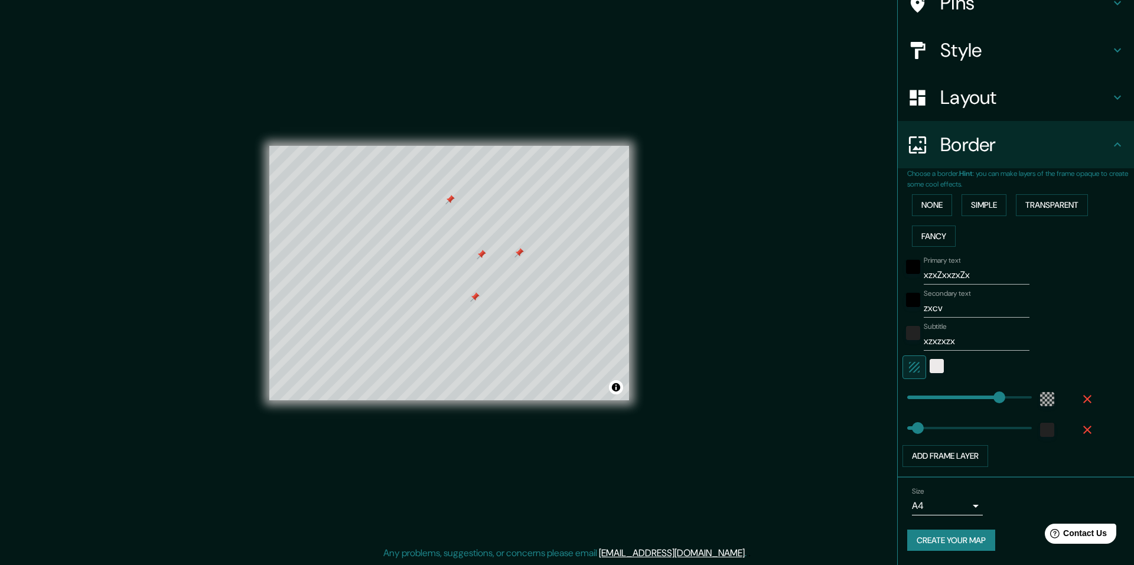
click at [961, 505] on body "Mappin Location [GEOGRAPHIC_DATA], [PERSON_NAME][GEOGRAPHIC_DATA], [GEOGRAPHIC_…" at bounding box center [567, 282] width 1134 height 565
click at [952, 517] on li "A3" at bounding box center [938, 518] width 71 height 21
type input "a4"
click at [720, 265] on div "Mappin Location [GEOGRAPHIC_DATA], [PERSON_NAME][GEOGRAPHIC_DATA], [GEOGRAPHIC_…" at bounding box center [567, 282] width 1134 height 565
drag, startPoint x: 532, startPoint y: 249, endPoint x: 525, endPoint y: 231, distance: 19.1
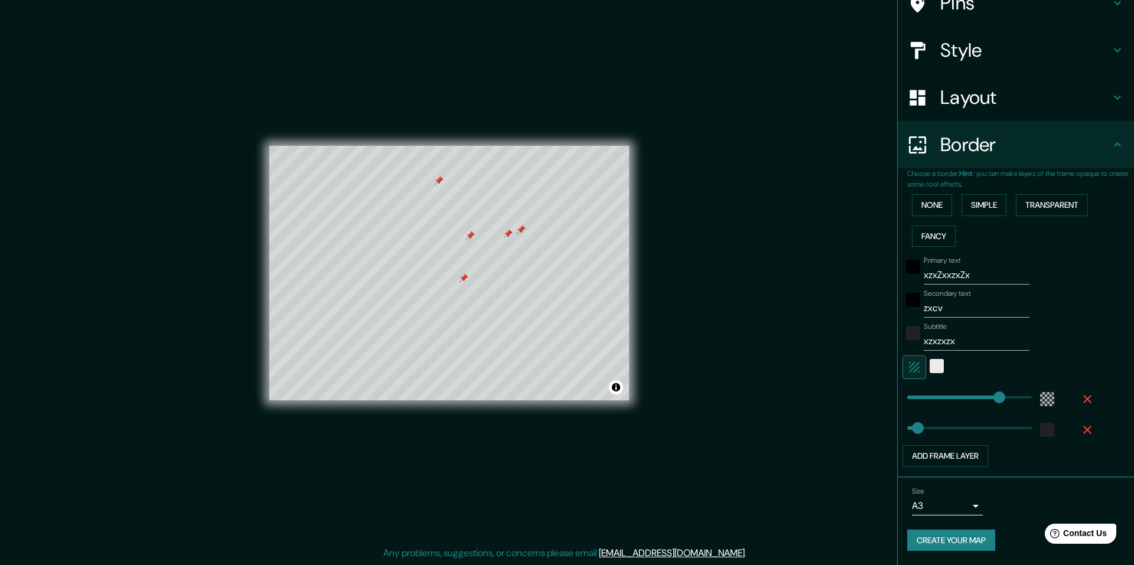
click at [525, 231] on div at bounding box center [520, 229] width 9 height 9
drag, startPoint x: 502, startPoint y: 214, endPoint x: 504, endPoint y: 223, distance: 8.5
click at [504, 223] on div at bounding box center [505, 222] width 9 height 9
click at [504, 222] on div at bounding box center [504, 222] width 9 height 9
drag, startPoint x: 506, startPoint y: 214, endPoint x: 504, endPoint y: 223, distance: 9.2
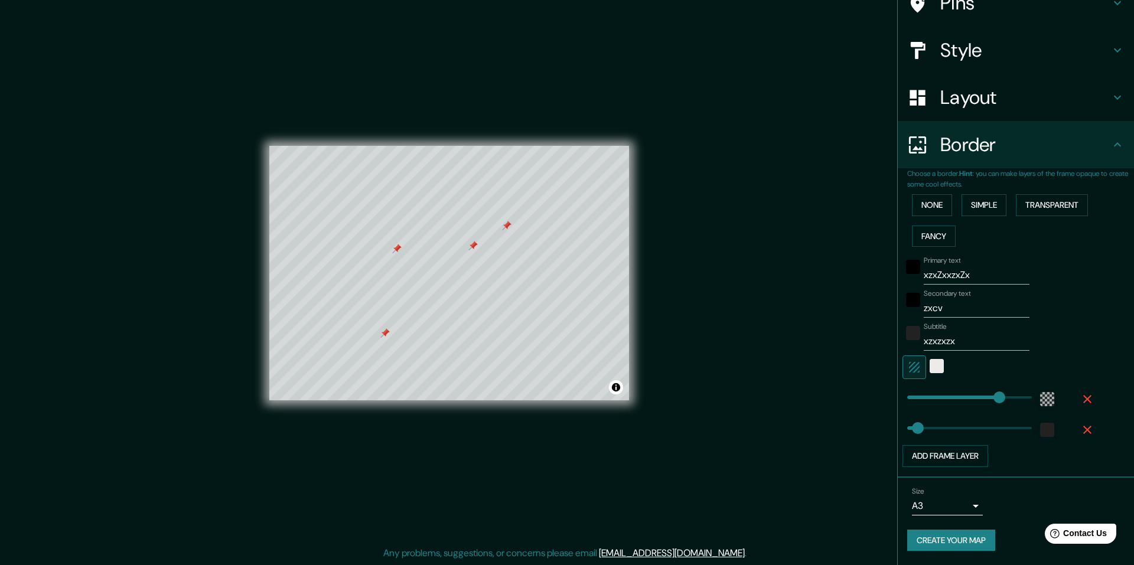
click at [504, 223] on div at bounding box center [506, 225] width 9 height 9
click at [506, 229] on div at bounding box center [507, 230] width 9 height 9
click at [507, 231] on div at bounding box center [507, 231] width 9 height 9
click at [990, 210] on button "Simple" at bounding box center [983, 205] width 45 height 22
